Goal: Task Accomplishment & Management: Use online tool/utility

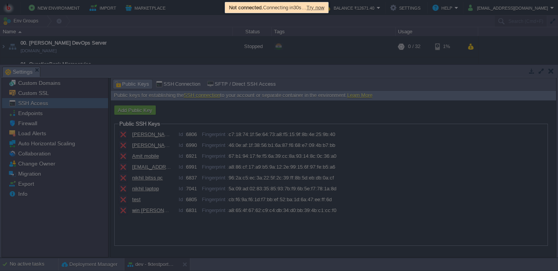
scroll to position [348, 0]
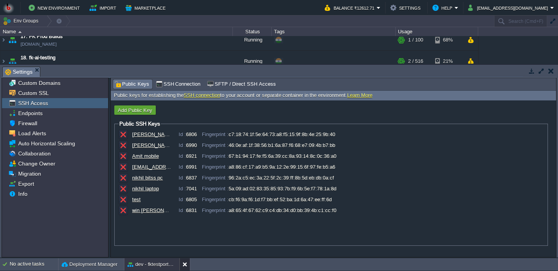
click at [186, 263] on button at bounding box center [187, 265] width 8 height 8
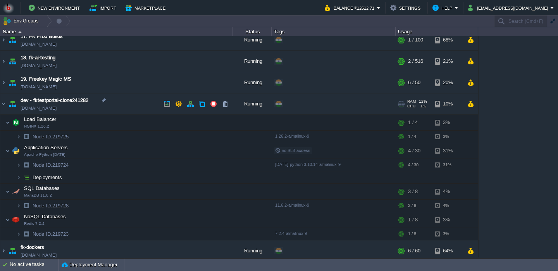
click at [143, 104] on td "dev - fktestportal-clone241282 [DOMAIN_NAME]" at bounding box center [116, 103] width 233 height 21
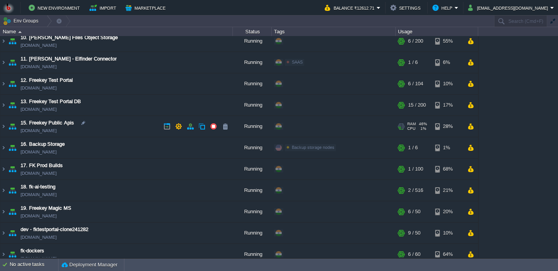
scroll to position [214, 0]
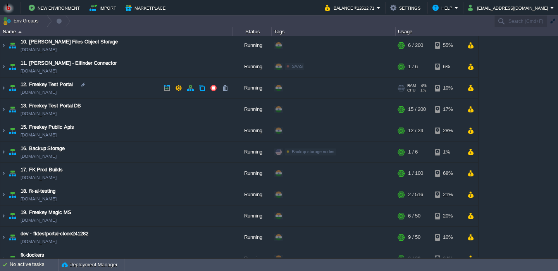
click at [135, 94] on td "12. Freekey Test Portal [DOMAIN_NAME]" at bounding box center [116, 88] width 233 height 21
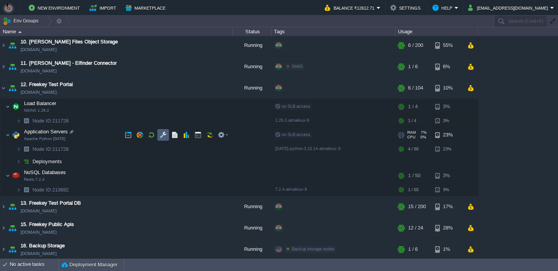
click at [165, 139] on td at bounding box center [163, 135] width 12 height 12
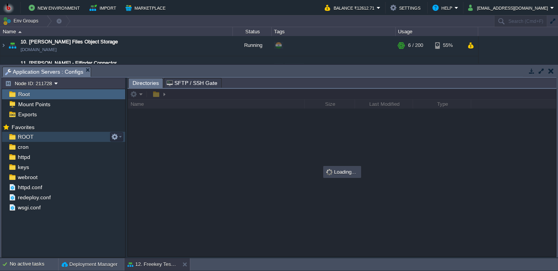
click at [81, 137] on div "ROOT" at bounding box center [63, 137] width 123 height 10
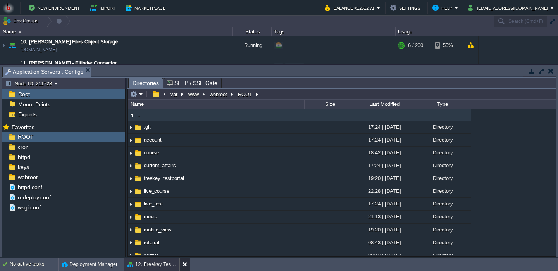
click at [184, 265] on button at bounding box center [187, 265] width 8 height 8
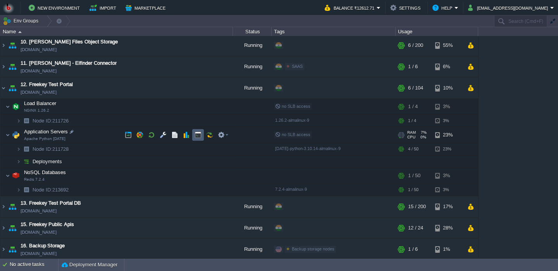
click at [200, 140] on td at bounding box center [198, 135] width 12 height 12
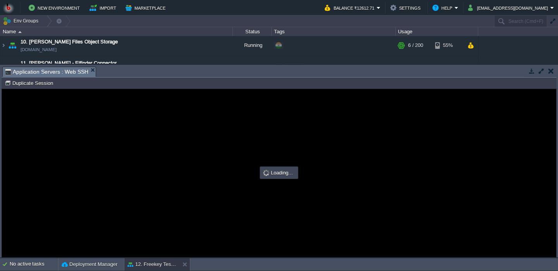
scroll to position [0, 0]
type input "#000000"
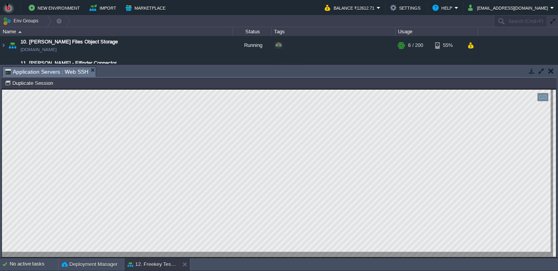
scroll to position [4, 0]
click at [188, 264] on button at bounding box center [187, 265] width 8 height 8
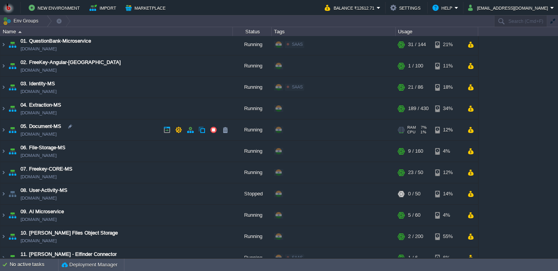
scroll to position [0, 0]
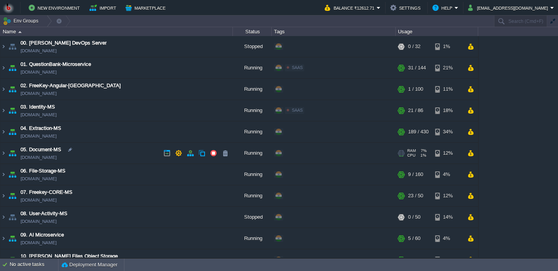
click at [133, 156] on td "05. Document-MS [DOMAIN_NAME]" at bounding box center [116, 153] width 233 height 21
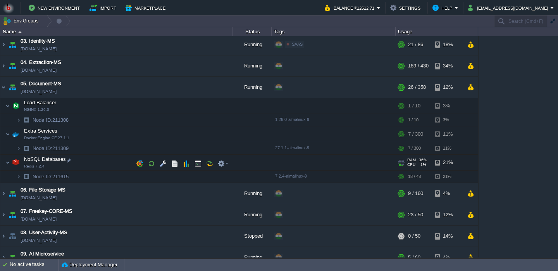
scroll to position [78, 0]
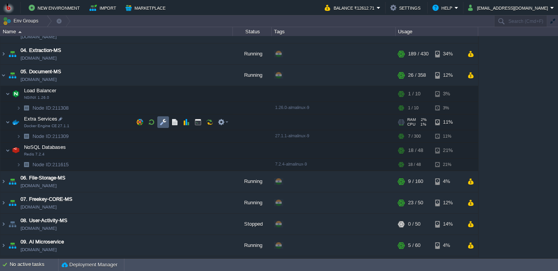
click at [160, 125] on button "button" at bounding box center [163, 122] width 7 height 7
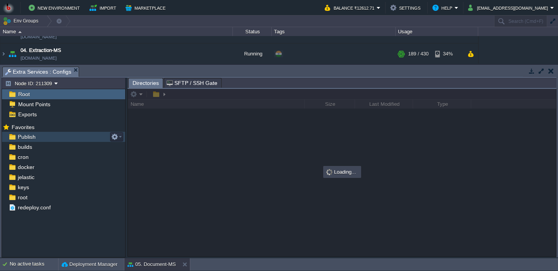
click at [92, 137] on div "Publish" at bounding box center [63, 137] width 123 height 10
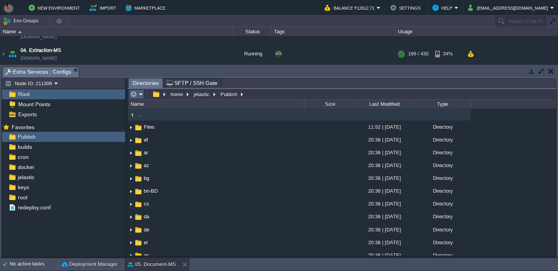
click at [142, 98] on em at bounding box center [136, 94] width 13 height 7
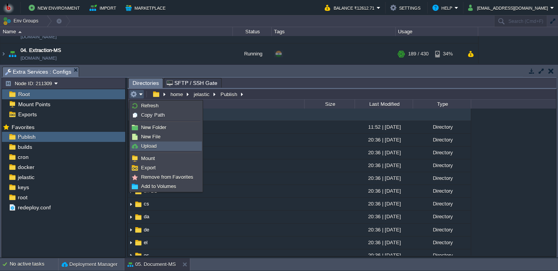
click at [150, 148] on span "Upload" at bounding box center [149, 146] width 16 height 6
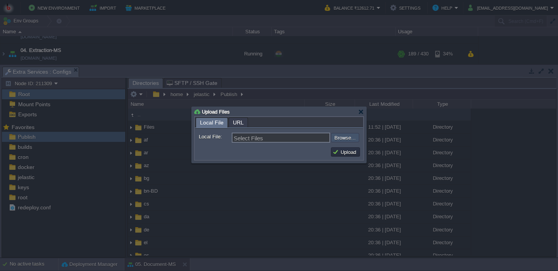
click at [341, 137] on input "file" at bounding box center [310, 137] width 98 height 9
type input "C:\fakepath\PdfGenerateMicroservice.dll"
type input "PdfGenerateMicroservice.dll"
click at [334, 154] on button "Upload" at bounding box center [346, 152] width 26 height 7
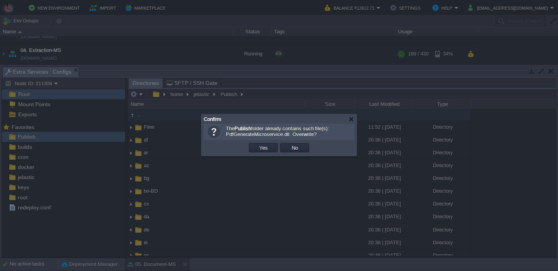
click at [271, 140] on div "The Publish folder already contains such file(s): PdfGenerateMicroservice.dll. …" at bounding box center [279, 132] width 150 height 16
click at [266, 152] on td "Yes" at bounding box center [263, 147] width 29 height 9
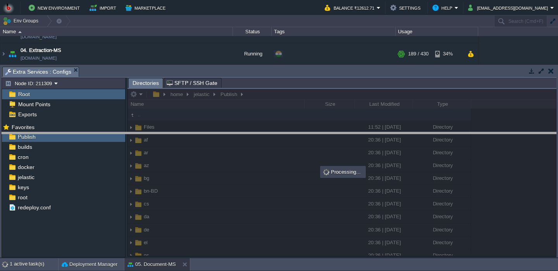
drag, startPoint x: 268, startPoint y: 74, endPoint x: 263, endPoint y: 145, distance: 71.1
click at [263, 145] on body "New Environment Import Marketplace Bonus ₹0.00 Upgrade Account Balance ₹12612.7…" at bounding box center [279, 135] width 558 height 271
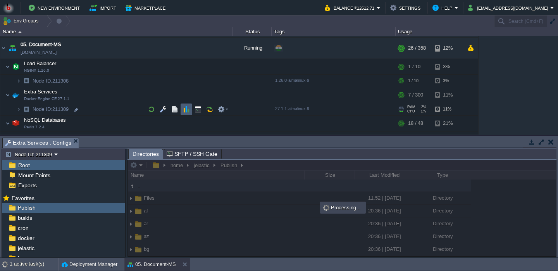
scroll to position [109, 0]
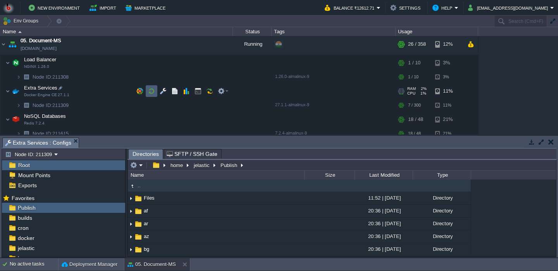
click at [153, 92] on button "button" at bounding box center [151, 91] width 7 height 7
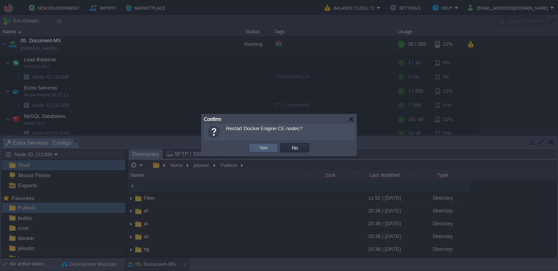
click at [260, 146] on button "Yes" at bounding box center [263, 147] width 13 height 7
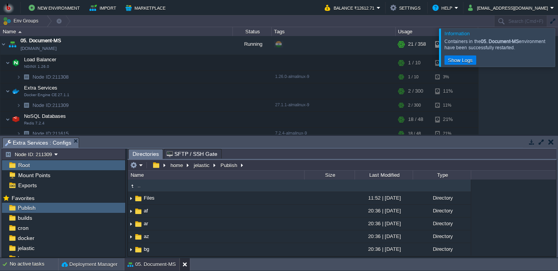
click at [185, 263] on button at bounding box center [187, 265] width 8 height 8
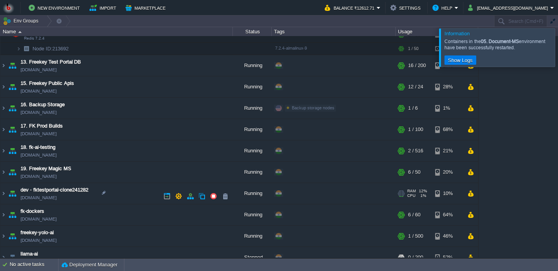
scroll to position [451, 0]
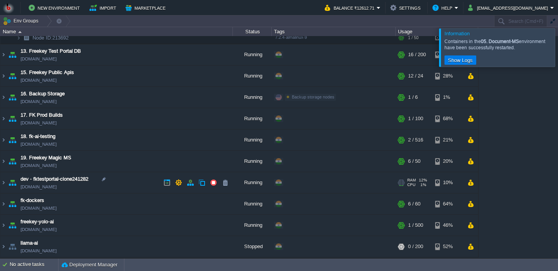
click at [120, 178] on td "dev - fktestportal-clone241282 [DOMAIN_NAME]" at bounding box center [116, 182] width 233 height 21
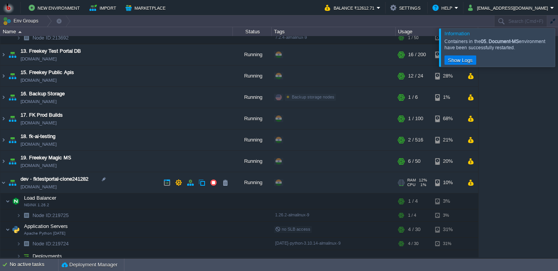
click at [120, 178] on td "dev - fktestportal-clone241282 [DOMAIN_NAME]" at bounding box center [116, 182] width 233 height 21
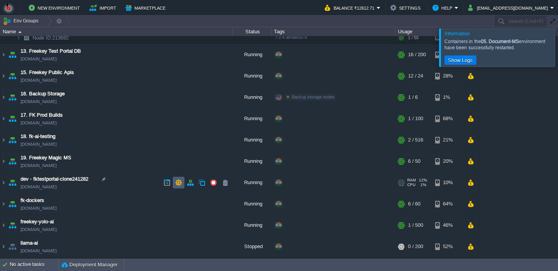
click at [178, 187] on td at bounding box center [179, 183] width 12 height 12
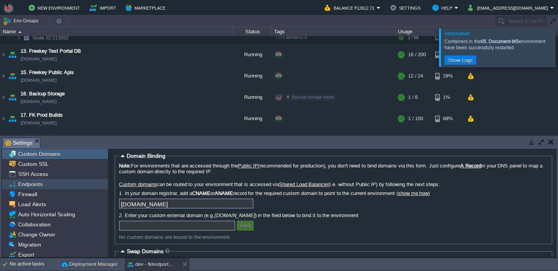
click at [83, 185] on div "Endpoints" at bounding box center [55, 184] width 106 height 10
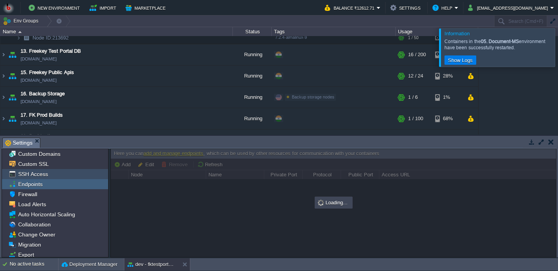
click at [80, 176] on div "SSH Access" at bounding box center [55, 174] width 106 height 10
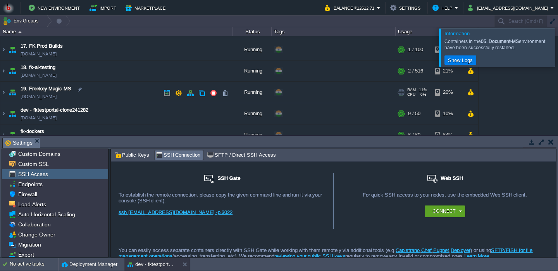
scroll to position [574, 0]
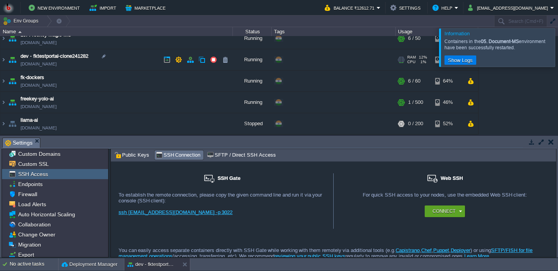
click at [143, 60] on td "dev - fktestportal-clone241282 [DOMAIN_NAME]" at bounding box center [116, 59] width 233 height 21
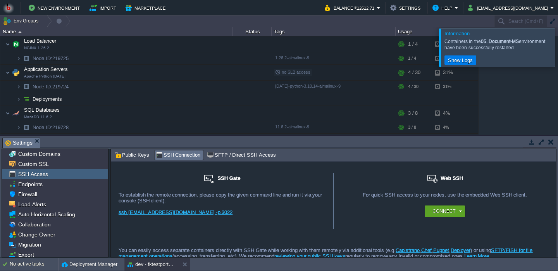
scroll to position [6, 0]
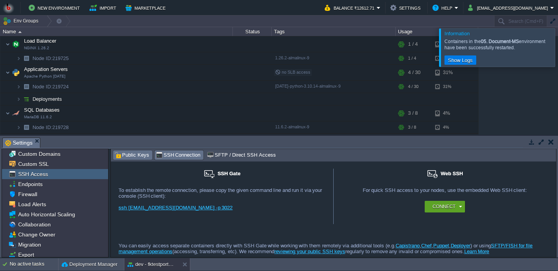
click at [142, 160] on div "Public Keys" at bounding box center [132, 154] width 39 height 9
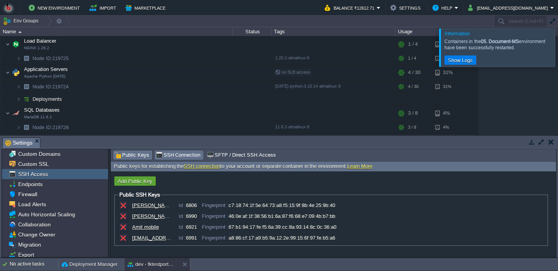
click at [169, 156] on span "SSH Connection" at bounding box center [178, 155] width 45 height 9
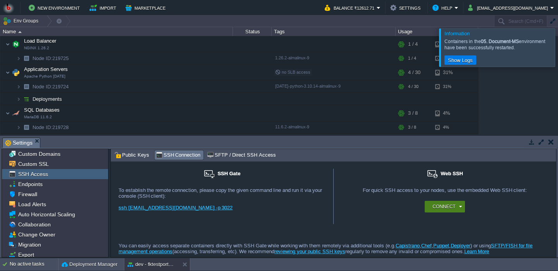
click at [454, 207] on button "Connect" at bounding box center [444, 207] width 23 height 8
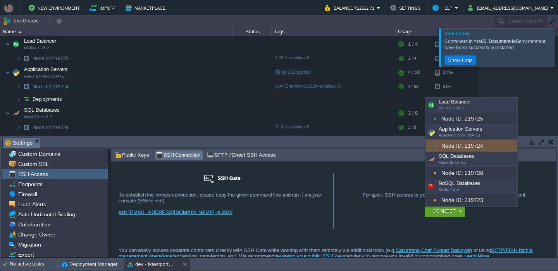
click at [463, 149] on div "Node ID: 219724" at bounding box center [472, 146] width 92 height 12
type input "Node ID: 219724"
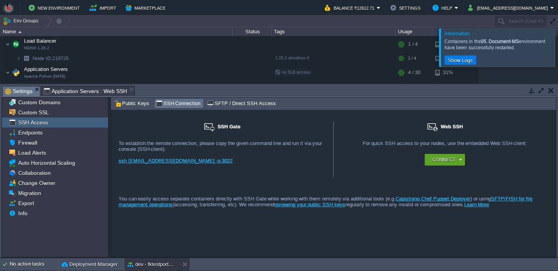
click at [232, 164] on div "ssh [EMAIL_ADDRESS][DOMAIN_NAME] -p 3022" at bounding box center [222, 164] width 207 height 12
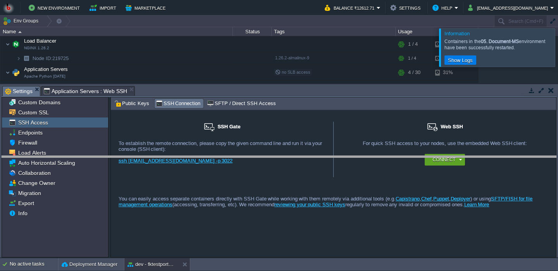
drag, startPoint x: 184, startPoint y: 95, endPoint x: 176, endPoint y: 166, distance: 71.4
click at [176, 166] on body "New Environment Import Marketplace Bonus ₹0.00 Upgrade Account Balance ₹12612.7…" at bounding box center [279, 135] width 558 height 271
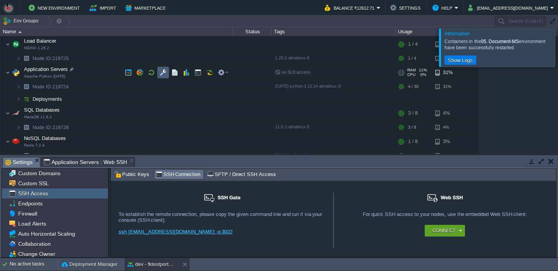
click at [162, 78] on td at bounding box center [163, 73] width 12 height 12
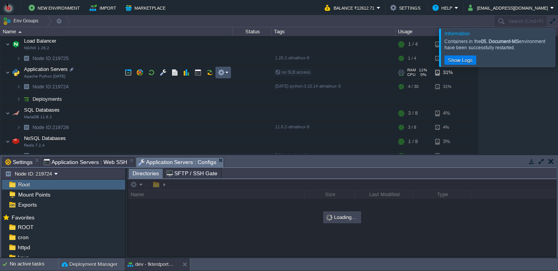
click at [222, 73] on button "button" at bounding box center [221, 72] width 7 height 7
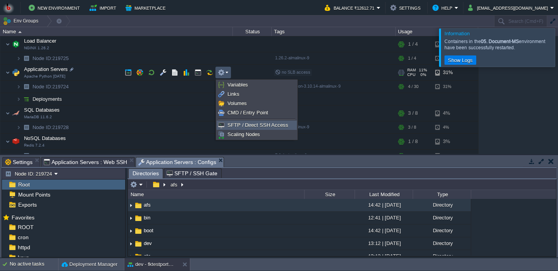
click at [230, 126] on span "SFTP / Direct SSH Access" at bounding box center [258, 125] width 61 height 6
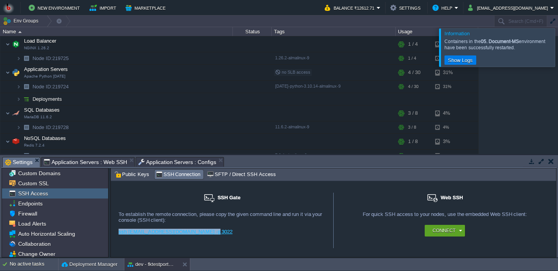
drag, startPoint x: 215, startPoint y: 234, endPoint x: 118, endPoint y: 234, distance: 97.7
click at [119, 234] on div "For remote connection you require SSH public key to be added to the account. Ad…" at bounding box center [222, 225] width 207 height 29
copy link "ssh [EMAIL_ADDRESS][DOMAIN_NAME] -p 3022"
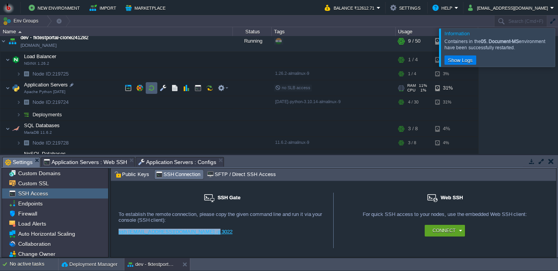
scroll to position [597, 0]
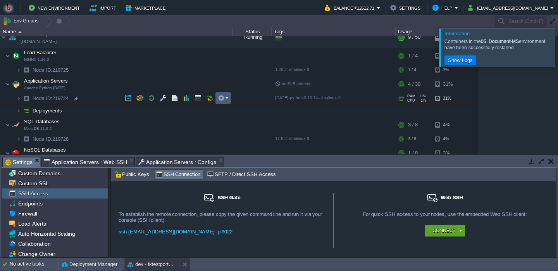
click at [225, 100] on em at bounding box center [223, 98] width 10 height 7
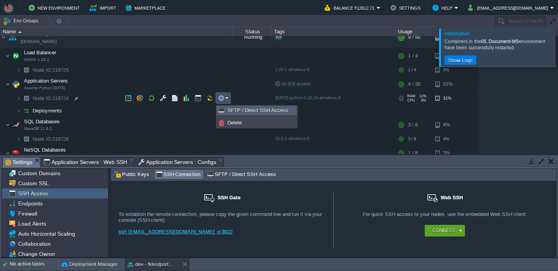
click at [229, 111] on span "SFTP / Direct SSH Access" at bounding box center [258, 110] width 61 height 6
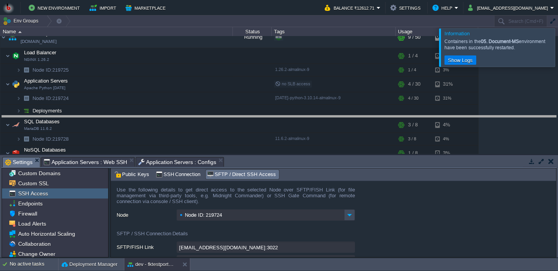
drag, startPoint x: 314, startPoint y: 165, endPoint x: 311, endPoint y: 124, distance: 41.6
click at [311, 124] on body "New Environment Import Marketplace Bonus ₹0.00 Upgrade Account Balance ₹12612.7…" at bounding box center [279, 135] width 558 height 271
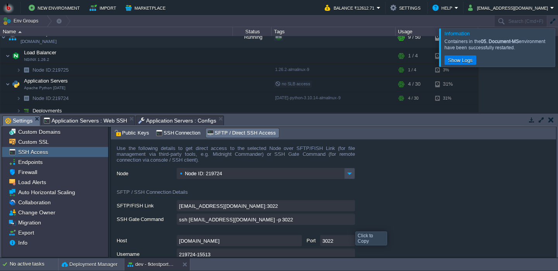
click at [352, 222] on input "ssh [EMAIL_ADDRESS][DOMAIN_NAME] -p 3022" at bounding box center [266, 219] width 178 height 11
